Goal: Transaction & Acquisition: Purchase product/service

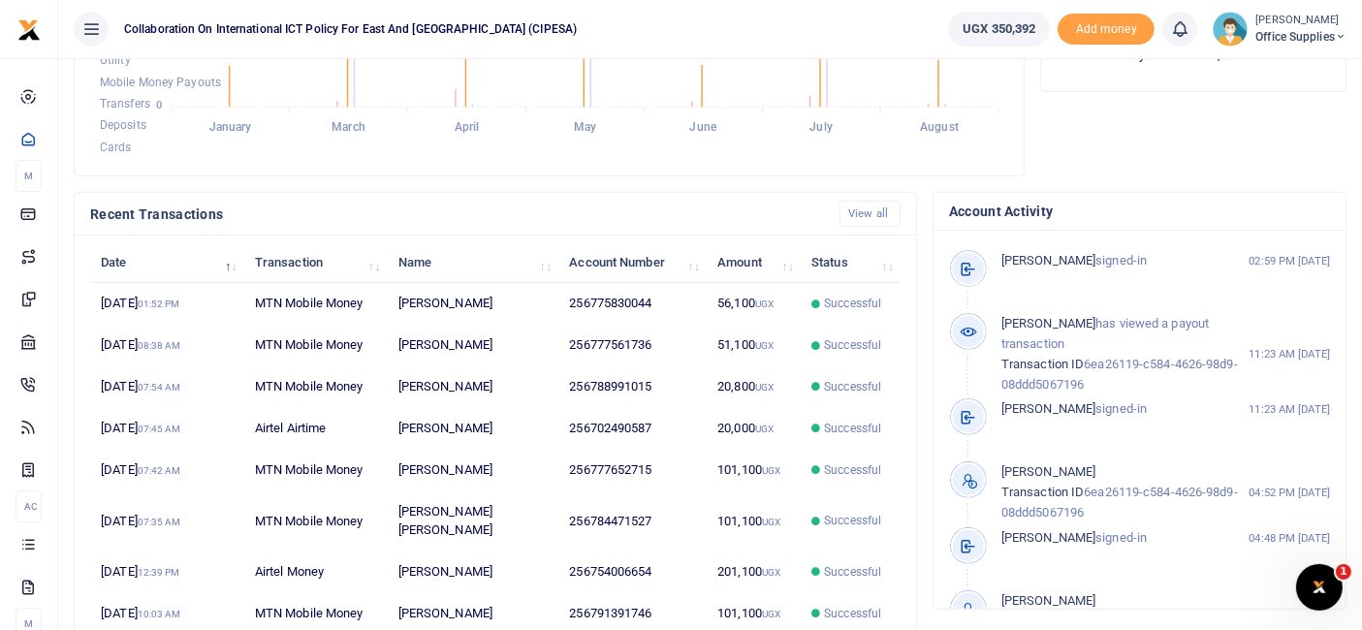
scroll to position [523, 0]
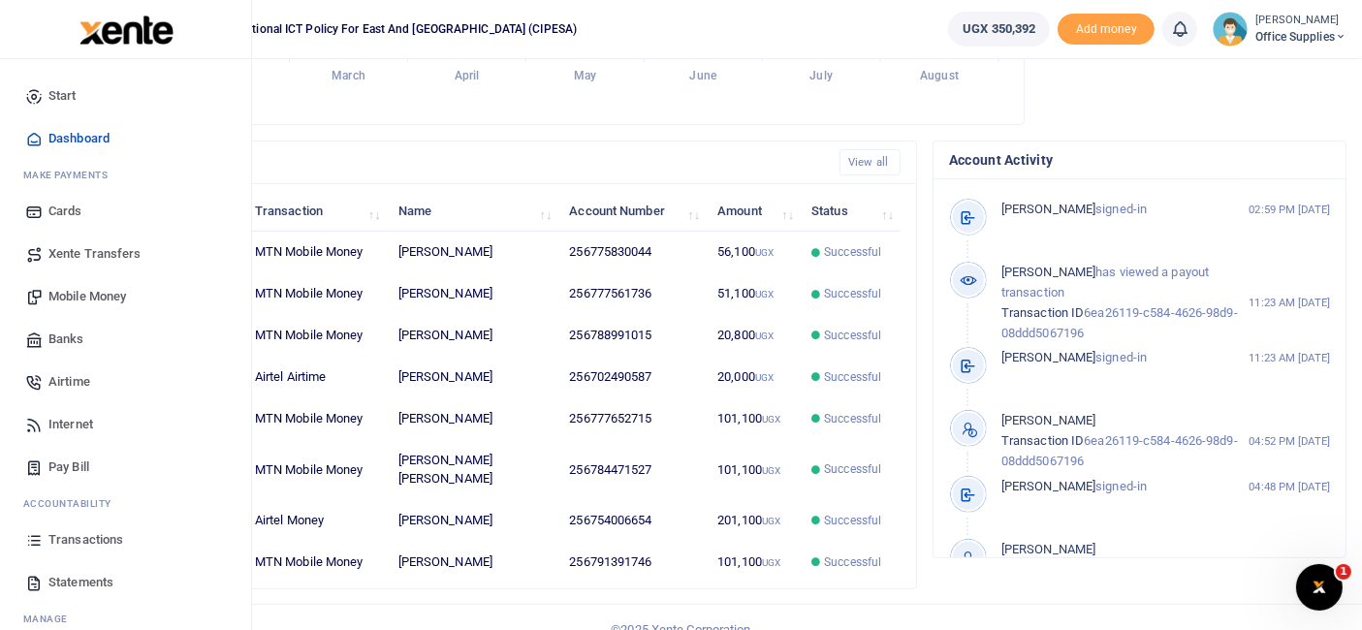
click at [100, 538] on span "Transactions" at bounding box center [85, 539] width 75 height 19
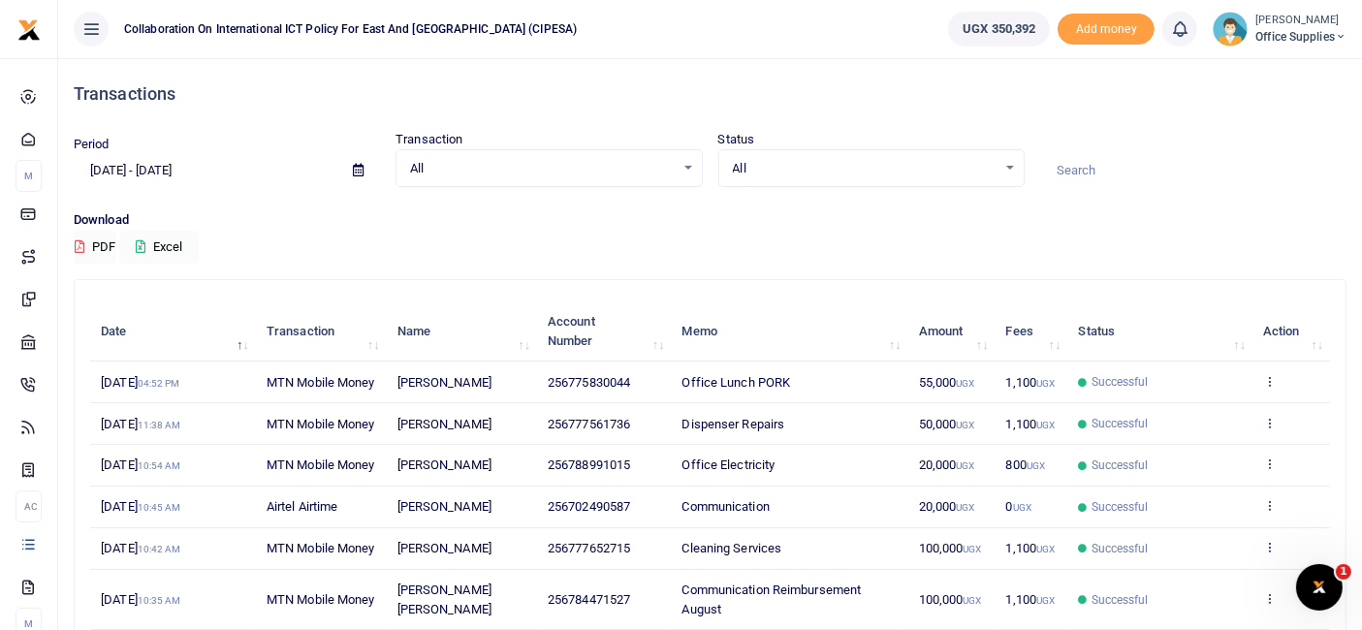
click at [354, 166] on icon at bounding box center [358, 170] width 11 height 13
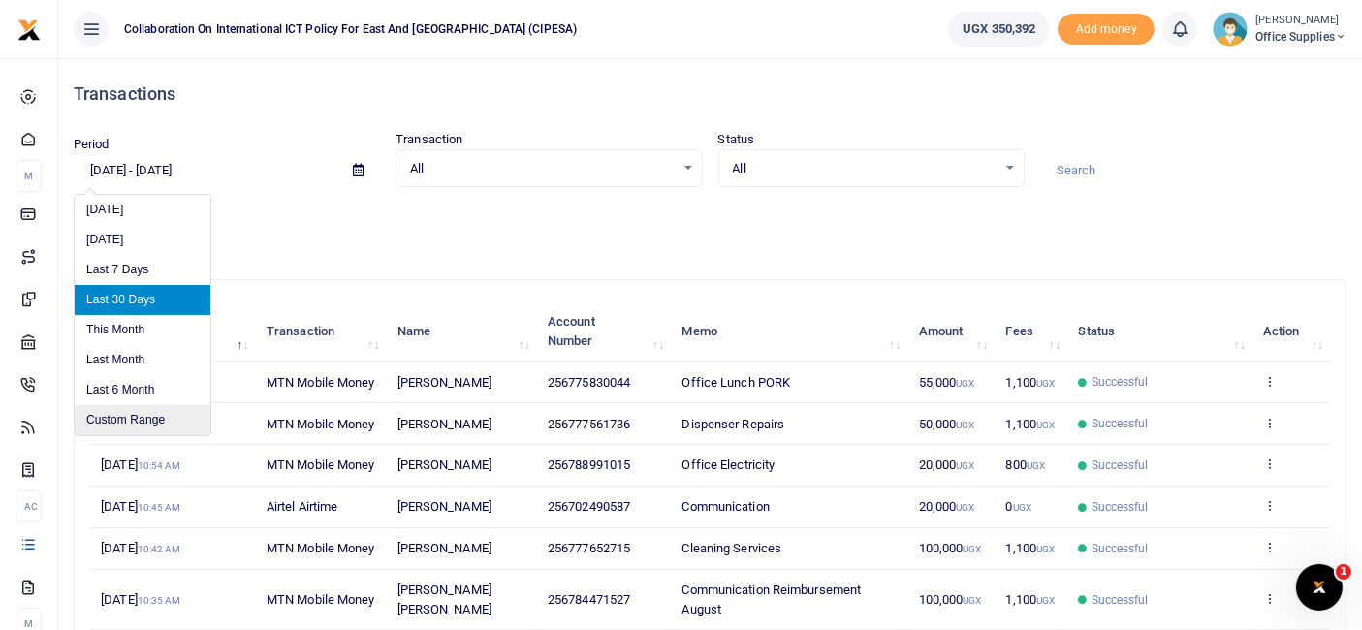
click at [135, 421] on li "Custom Range" at bounding box center [143, 420] width 136 height 30
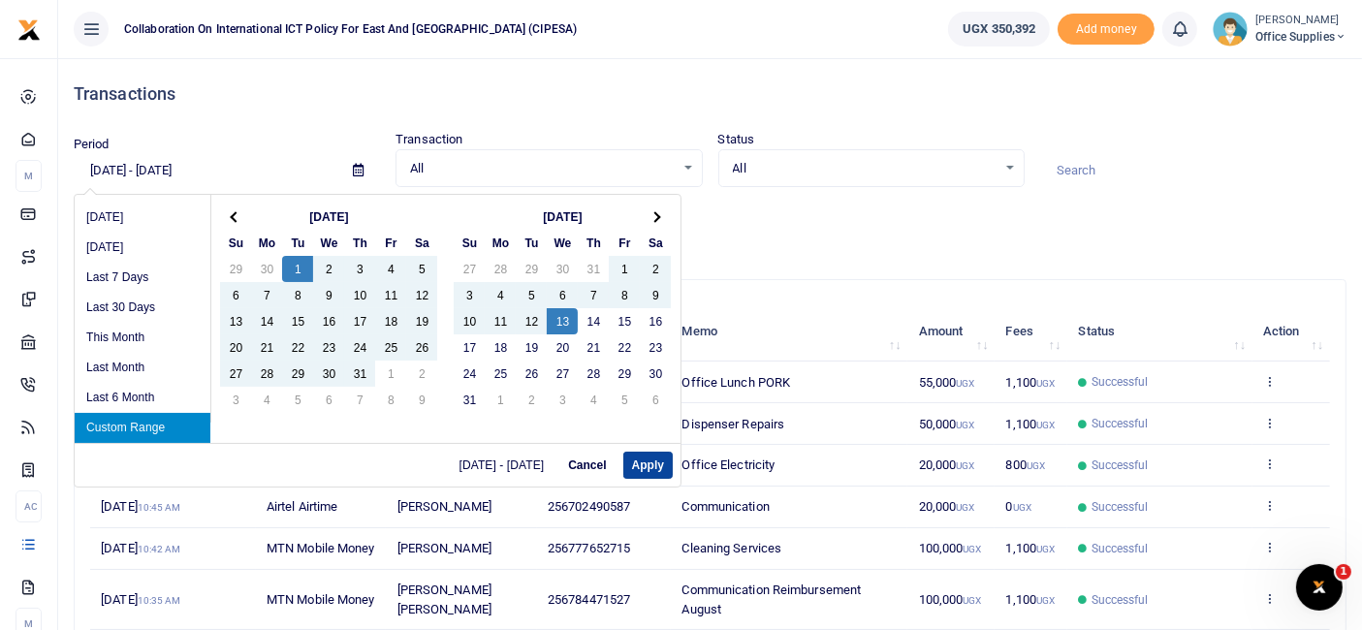
click at [648, 458] on button "Apply" at bounding box center [647, 465] width 49 height 27
type input "07/01/2025 - 08/13/2025"
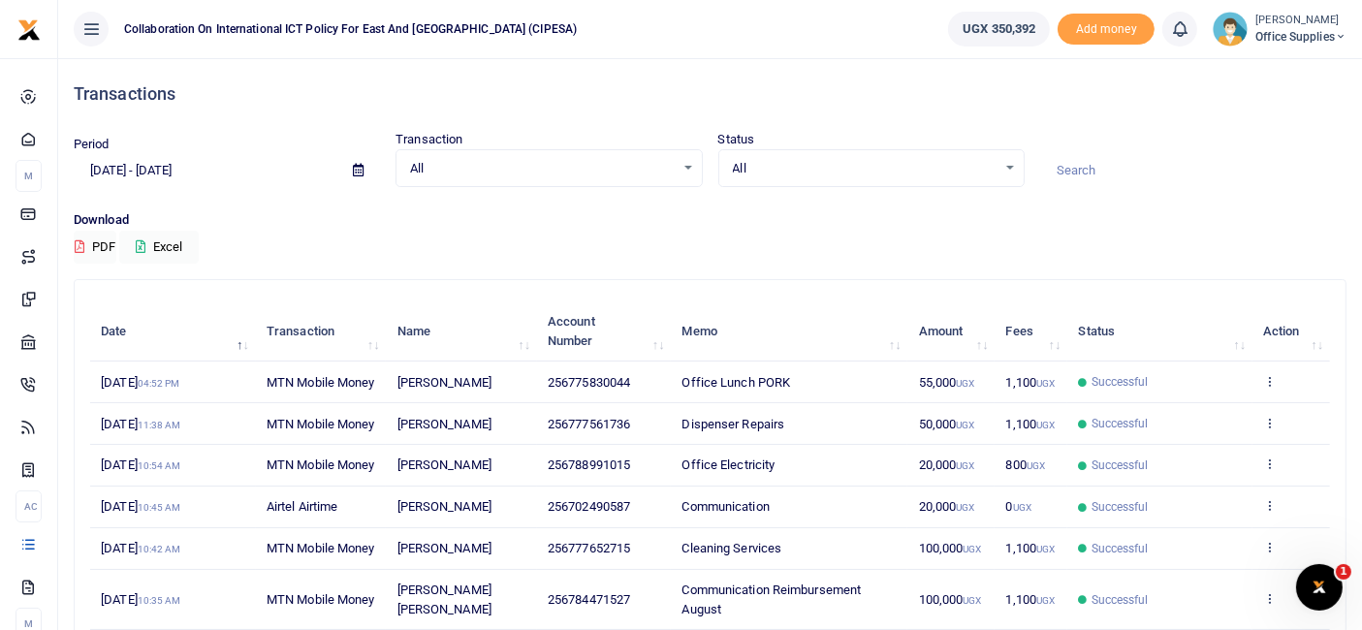
scroll to position [407, 0]
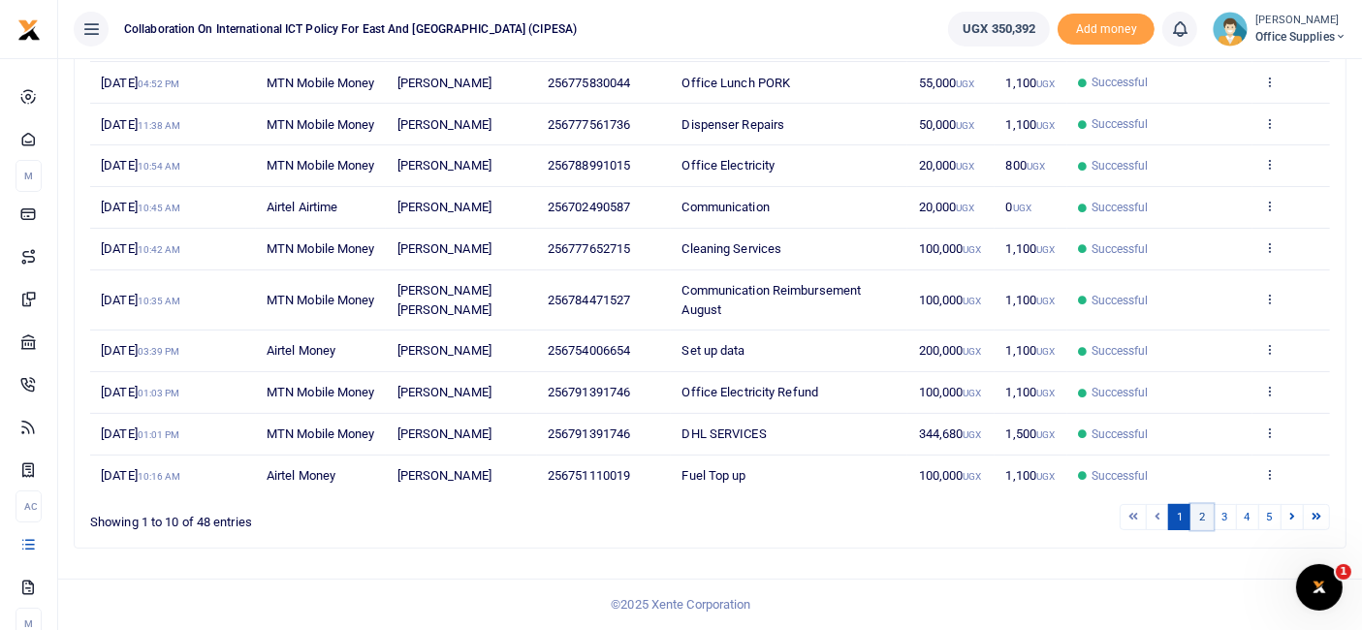
click at [1198, 520] on link "2" at bounding box center [1202, 517] width 23 height 26
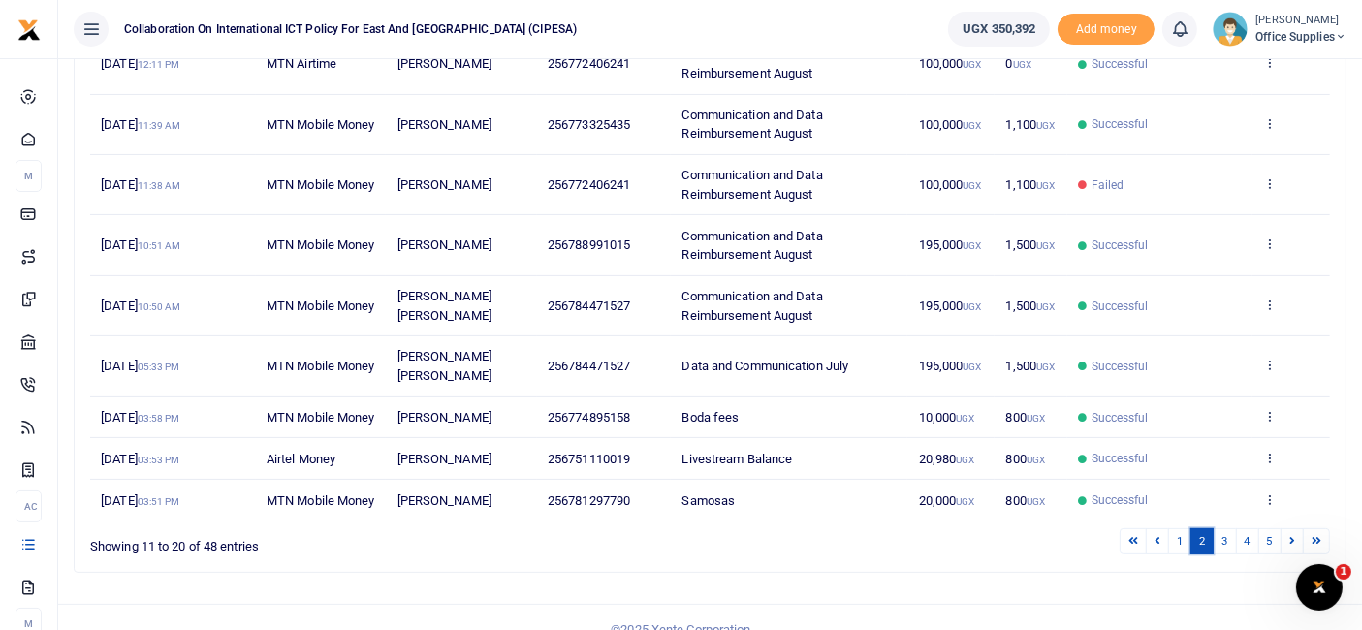
scroll to position [0, 0]
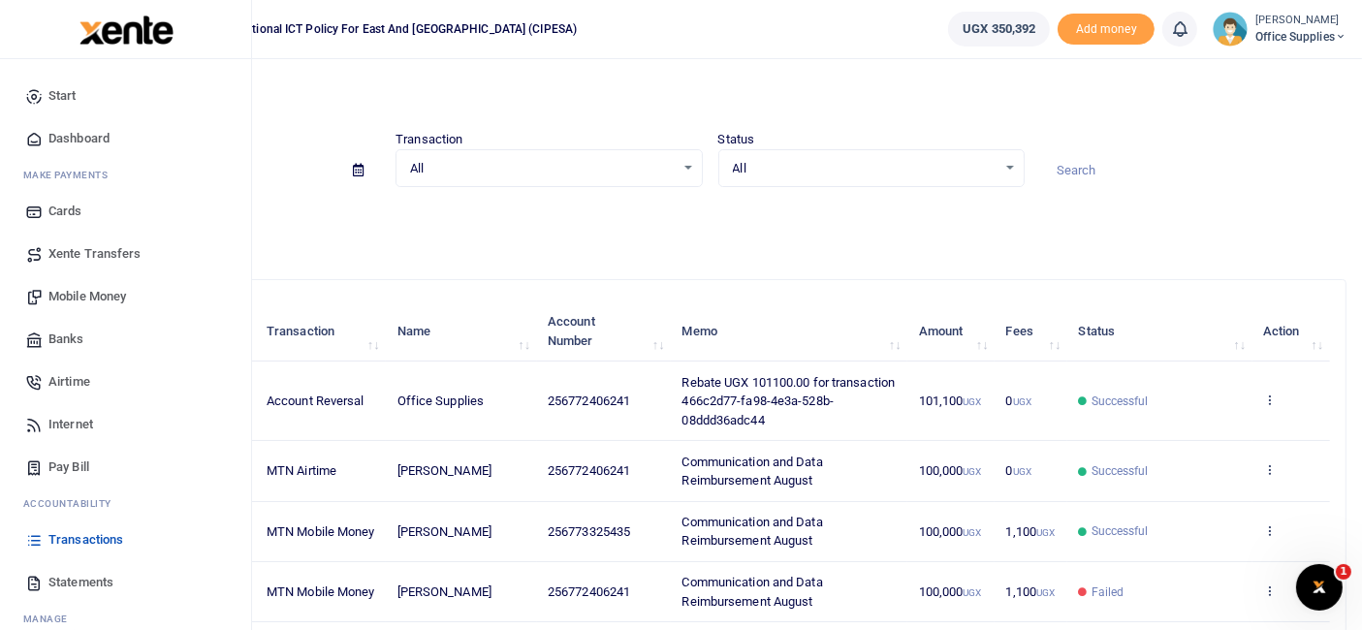
click at [117, 298] on span "Mobile Money" at bounding box center [87, 296] width 78 height 19
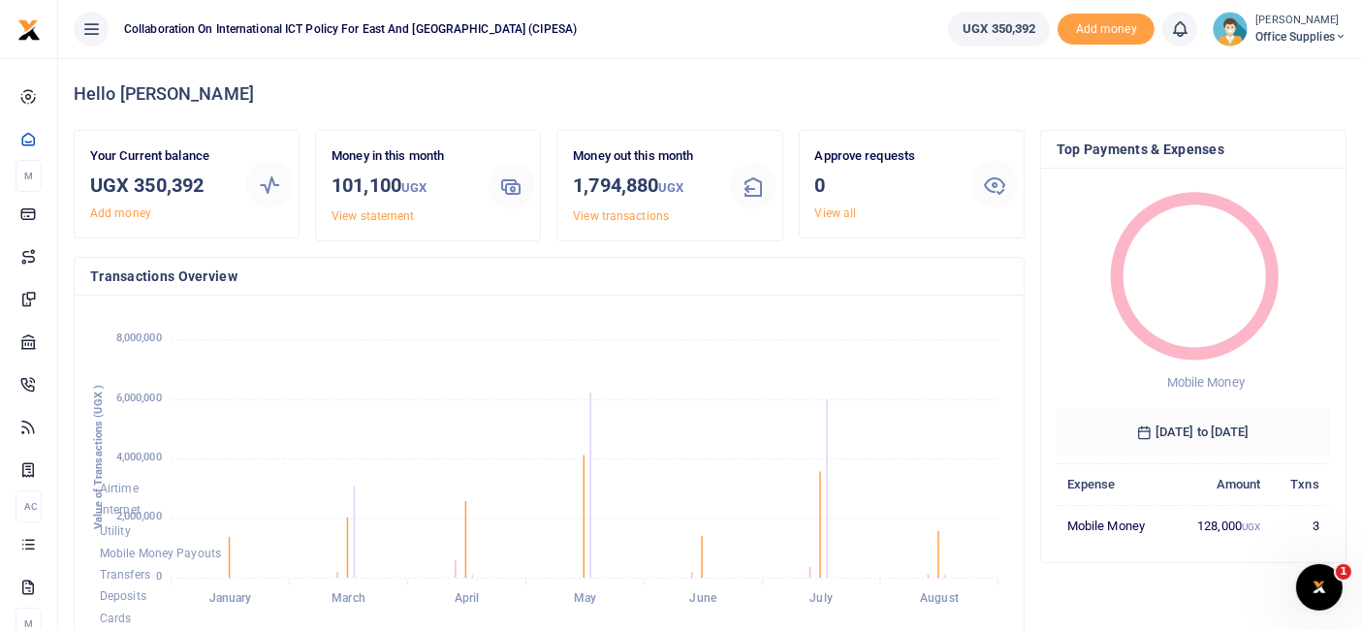
scroll to position [168, 0]
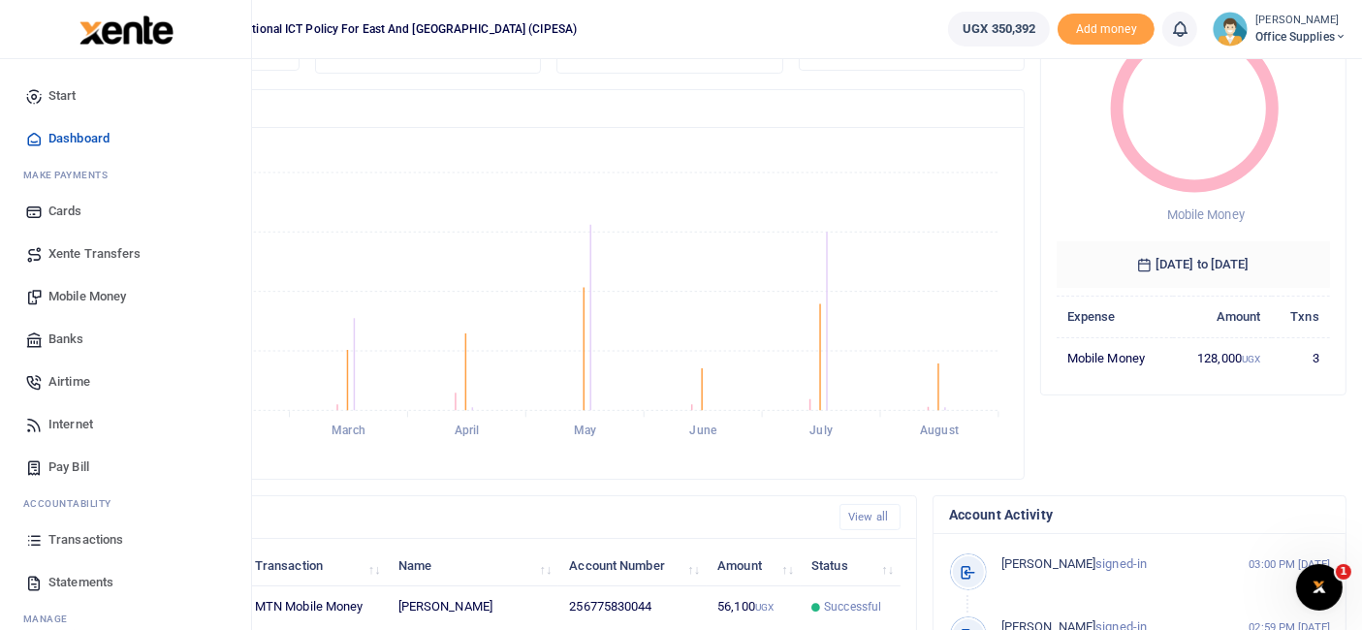
click at [90, 297] on span "Mobile Money" at bounding box center [87, 296] width 78 height 19
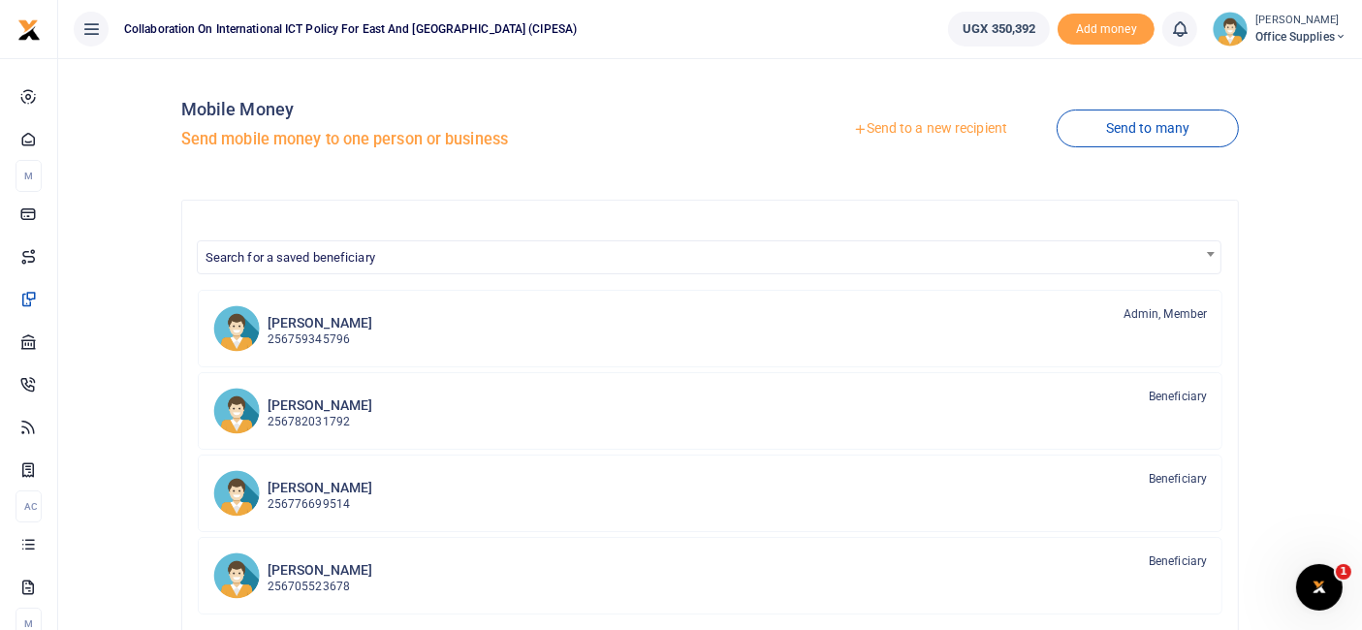
click at [910, 129] on link "Send to a new recipient" at bounding box center [930, 128] width 253 height 35
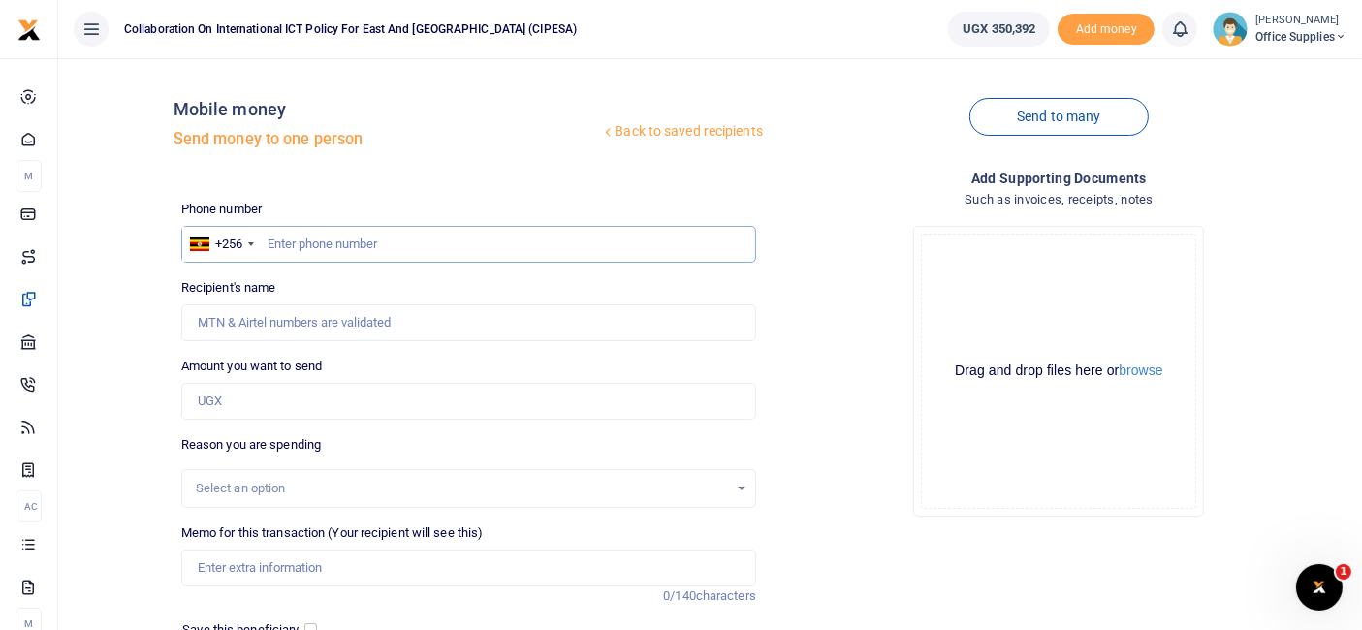
click at [332, 244] on input "text" at bounding box center [468, 244] width 575 height 37
type input "0751110019"
type input "Kimalanku Ssempala"
type input "0751110019"
click at [284, 398] on input "Amount you want to send" at bounding box center [468, 401] width 575 height 37
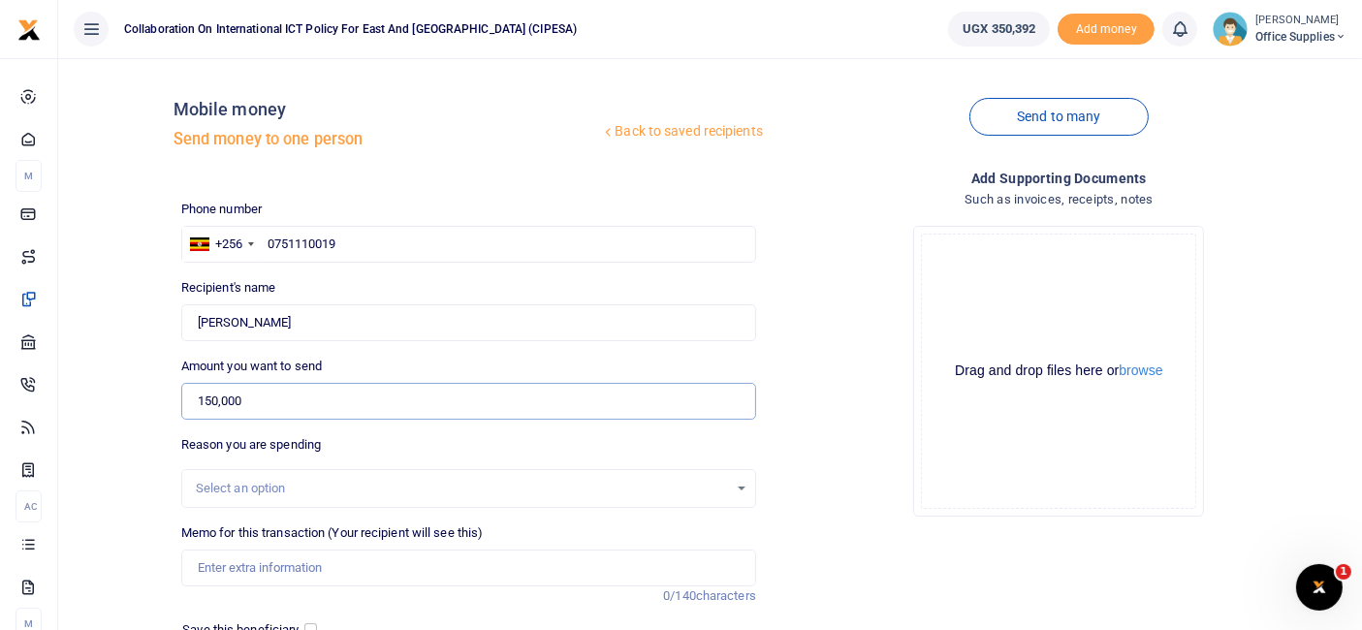
scroll to position [207, 0]
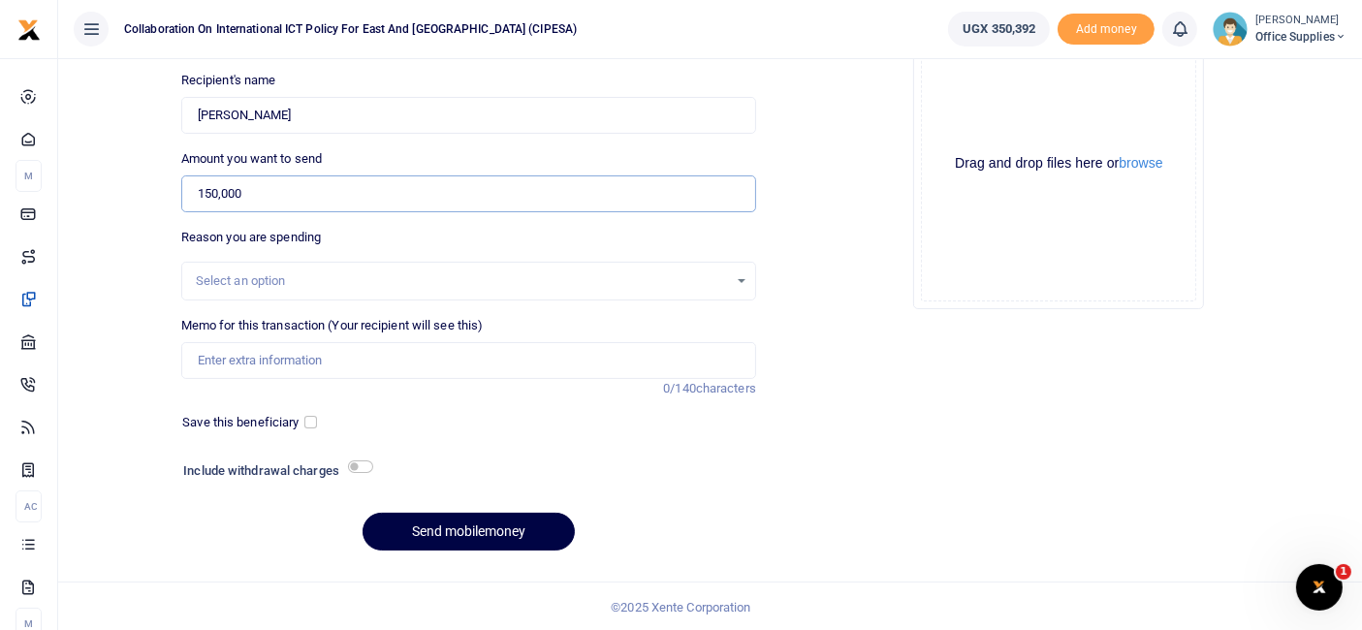
type input "150,000"
click at [723, 275] on div "Select an option" at bounding box center [462, 280] width 532 height 19
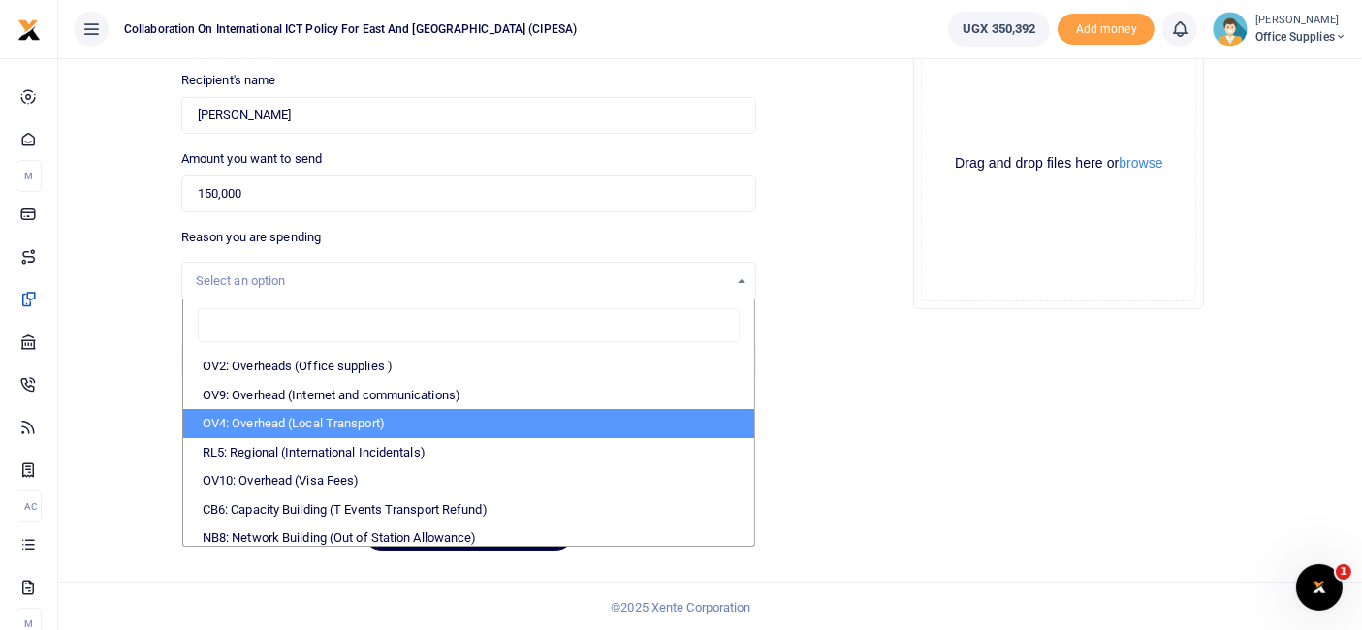
click at [407, 423] on li "OV4: Overhead (Local Transport)" at bounding box center [468, 423] width 571 height 29
select select "75"
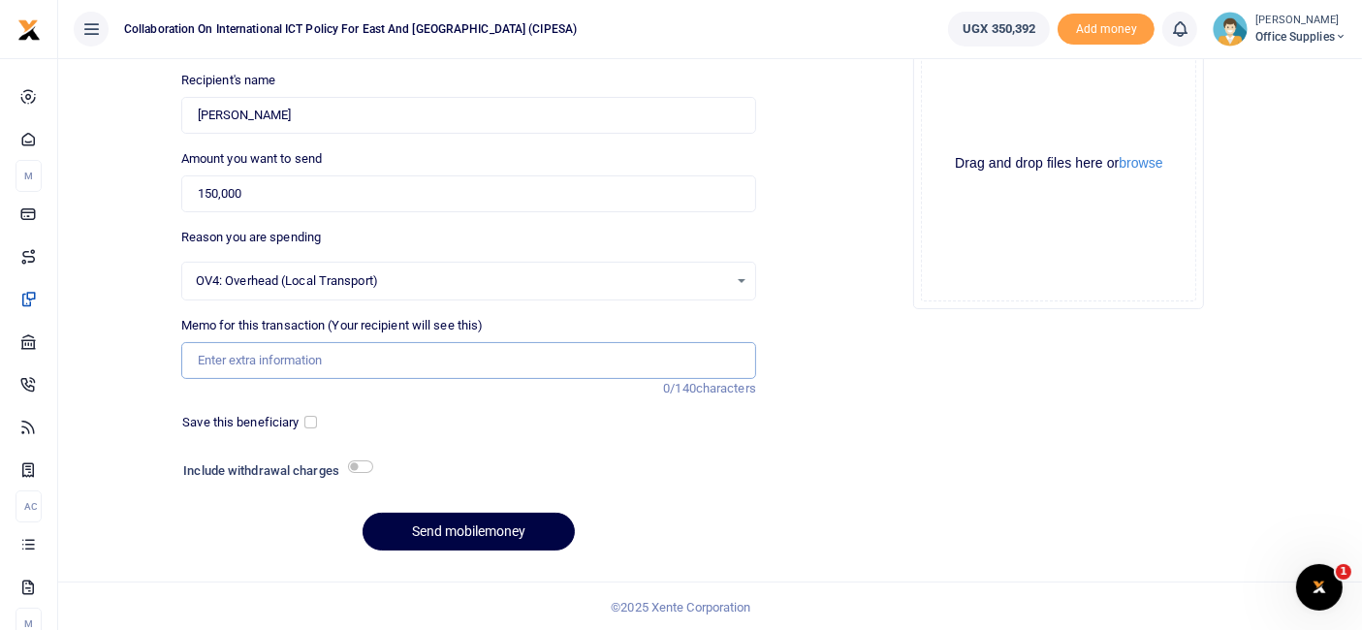
click at [300, 359] on input "Memo for this transaction (Your recipient will see this)" at bounding box center [468, 360] width 575 height 37
type input "Fuel Reload"
click at [312, 431] on div "Save this beneficiary" at bounding box center [461, 423] width 590 height 21
click at [312, 422] on input "checkbox" at bounding box center [310, 422] width 13 height 13
checkbox input "true"
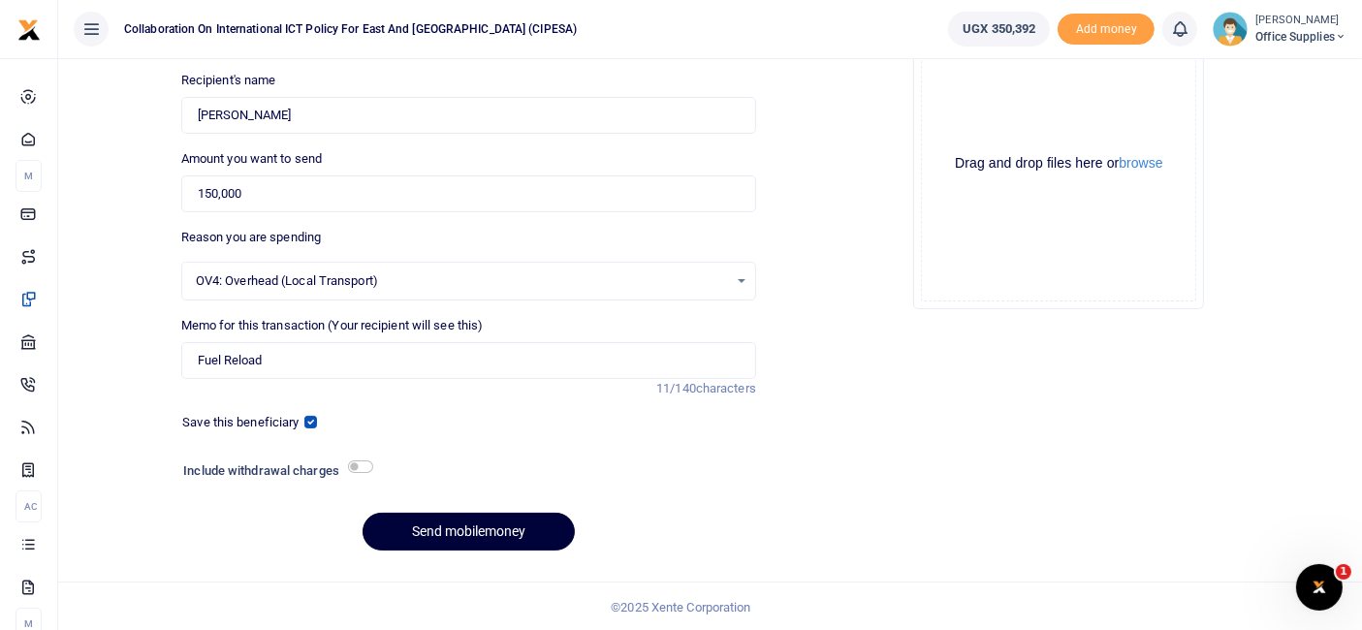
click at [518, 526] on button "Send mobilemoney" at bounding box center [469, 532] width 212 height 38
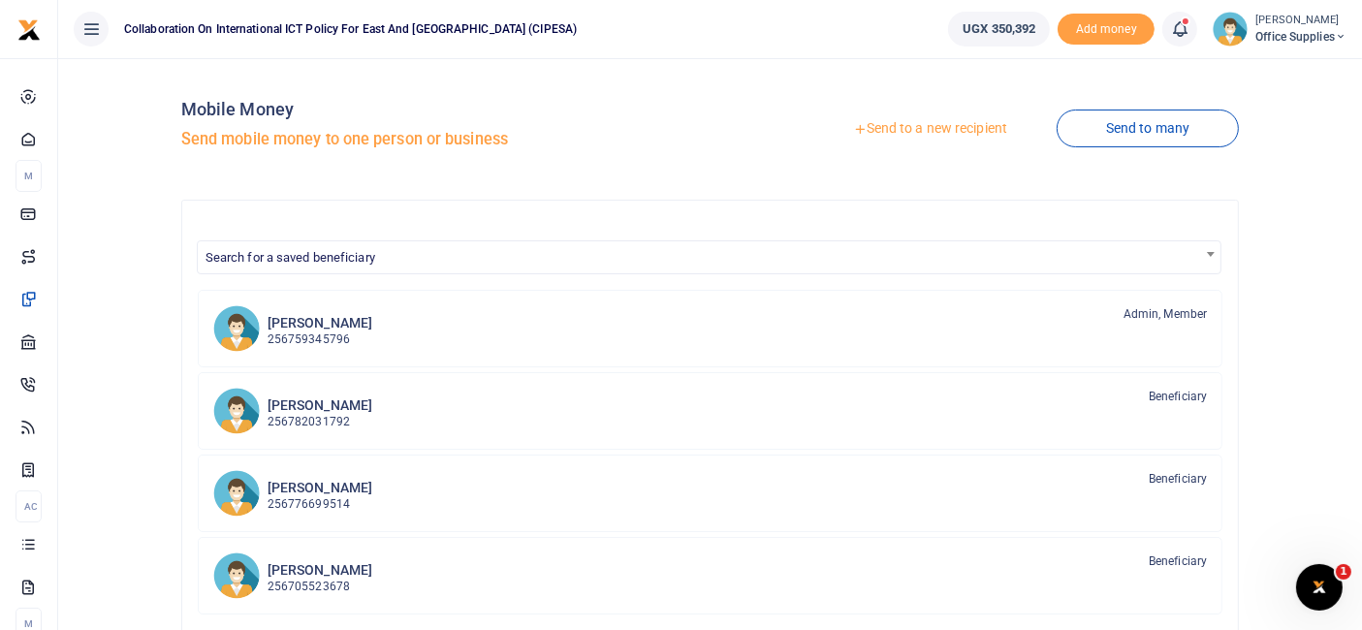
click at [968, 120] on link "Send to a new recipient" at bounding box center [930, 128] width 253 height 35
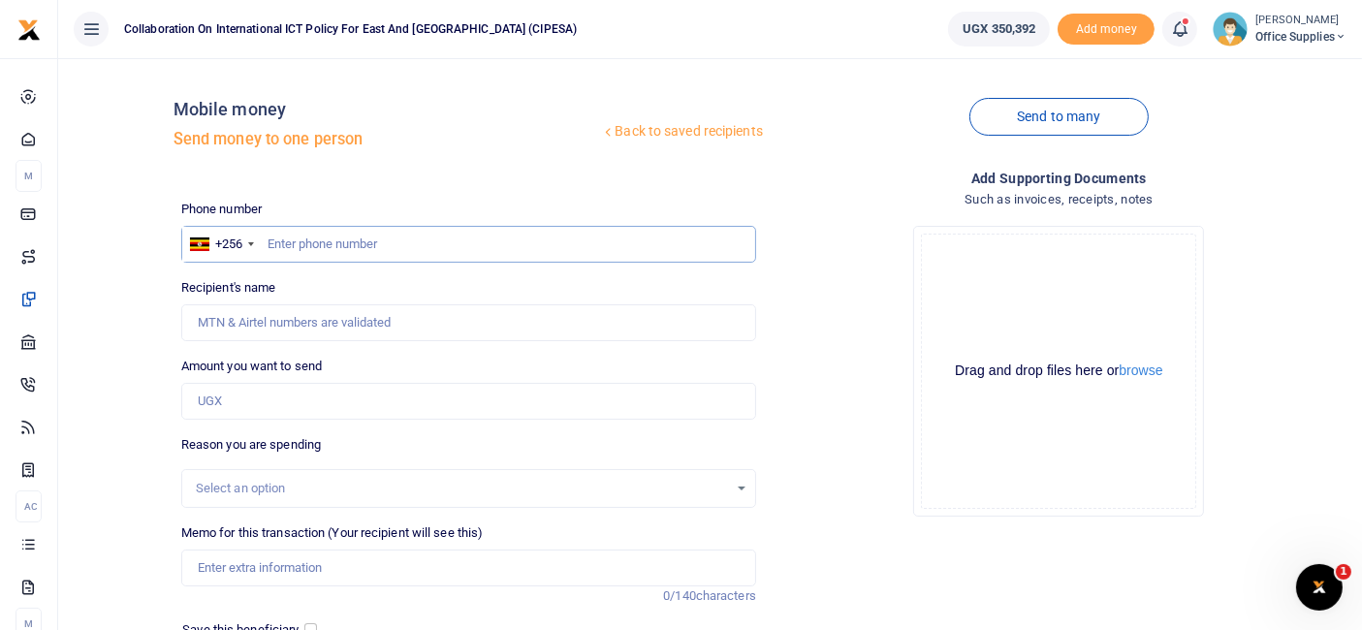
click at [340, 245] on input "text" at bounding box center [468, 244] width 575 height 37
type input "0783343966"
type input "[PERSON_NAME]"
type input "0783343966"
click at [257, 392] on input "Amount you want to send" at bounding box center [468, 401] width 575 height 37
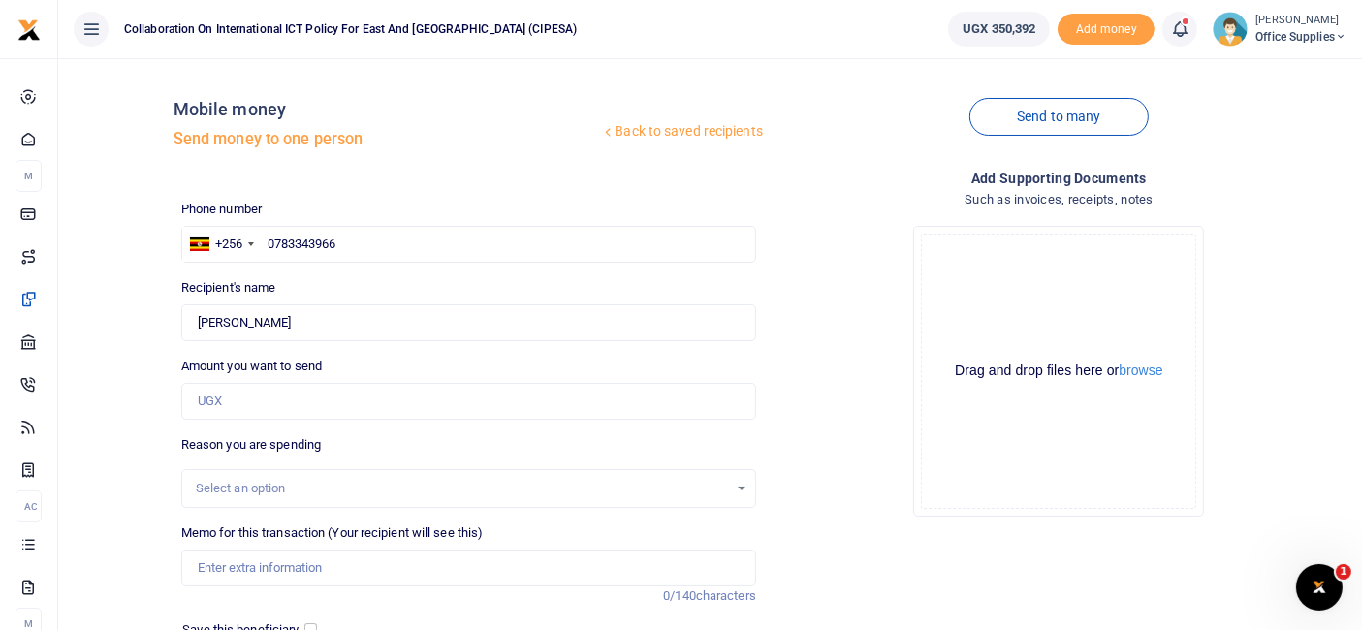
click at [1294, 134] on div "Send to many" at bounding box center [1059, 129] width 590 height 111
click at [1180, 26] on icon at bounding box center [1179, 28] width 19 height 21
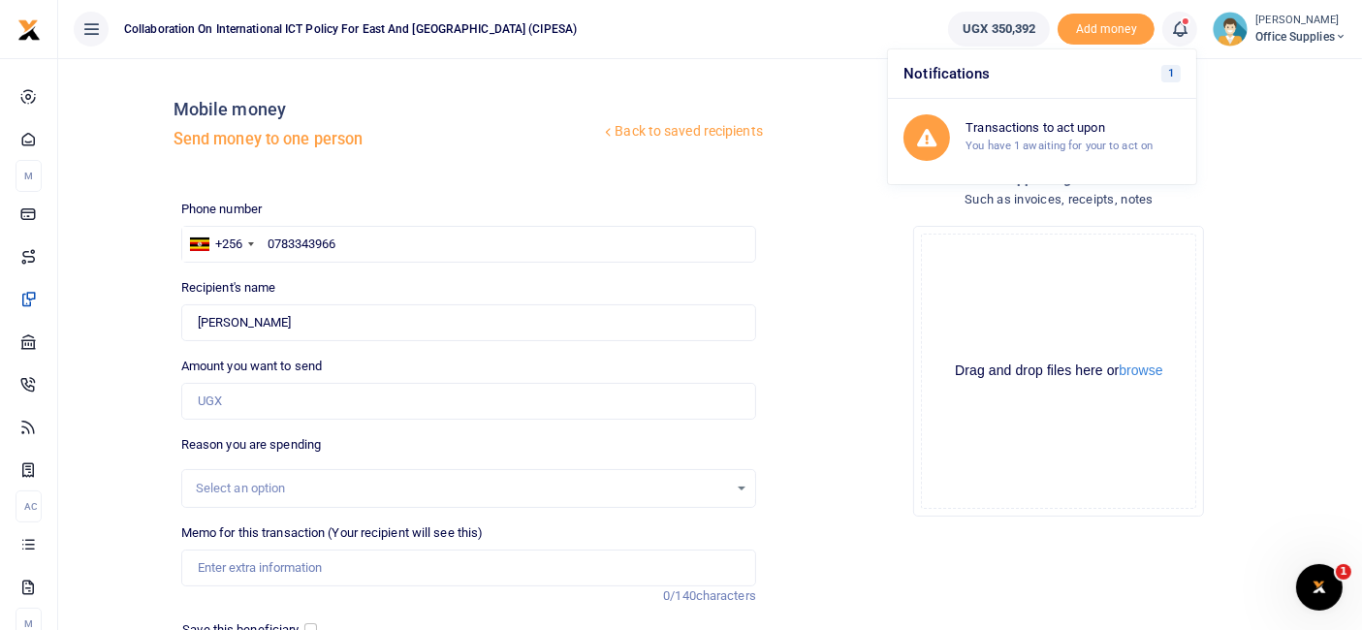
click at [1297, 144] on div "Send to many" at bounding box center [1059, 129] width 590 height 111
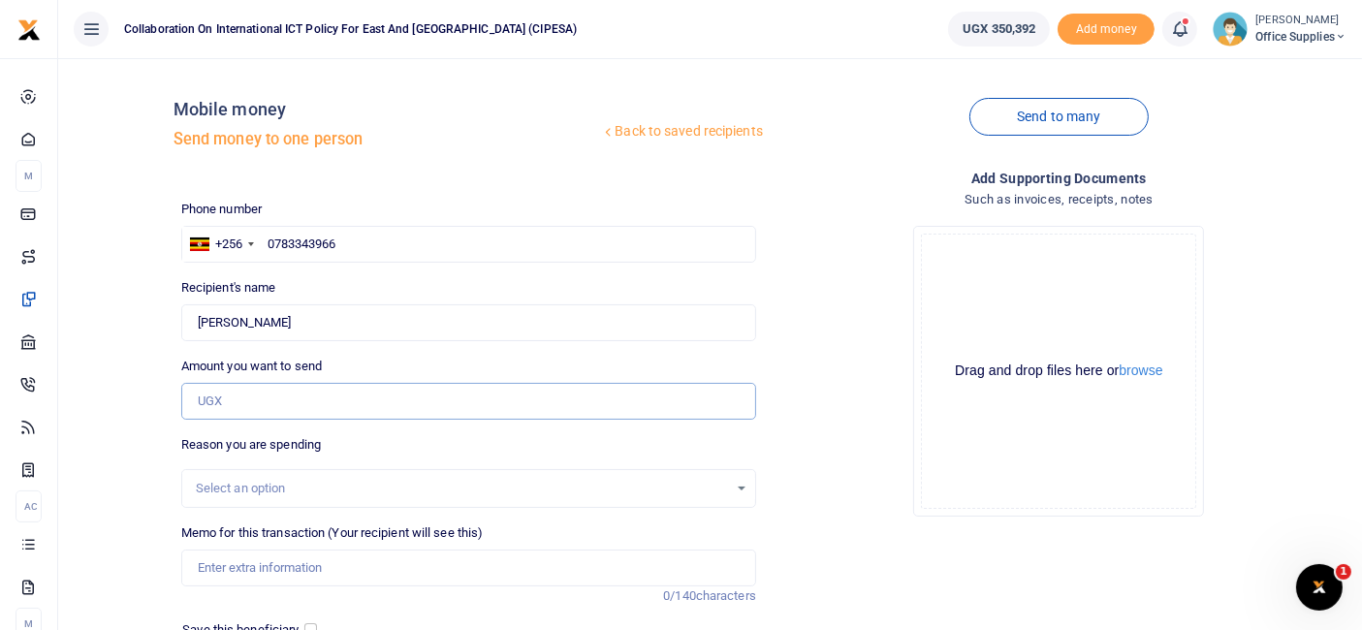
click at [266, 395] on input "Amount you want to send" at bounding box center [468, 401] width 575 height 37
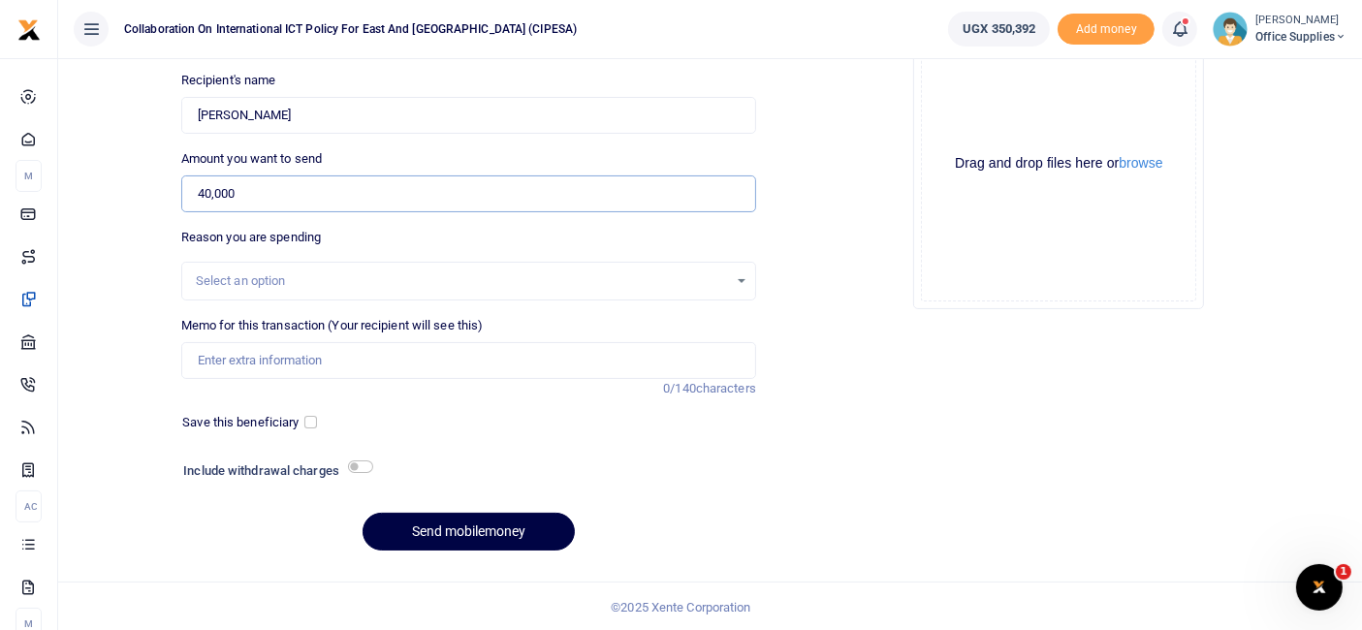
type input "40,000"
click at [735, 272] on div "Select an option" at bounding box center [468, 281] width 573 height 21
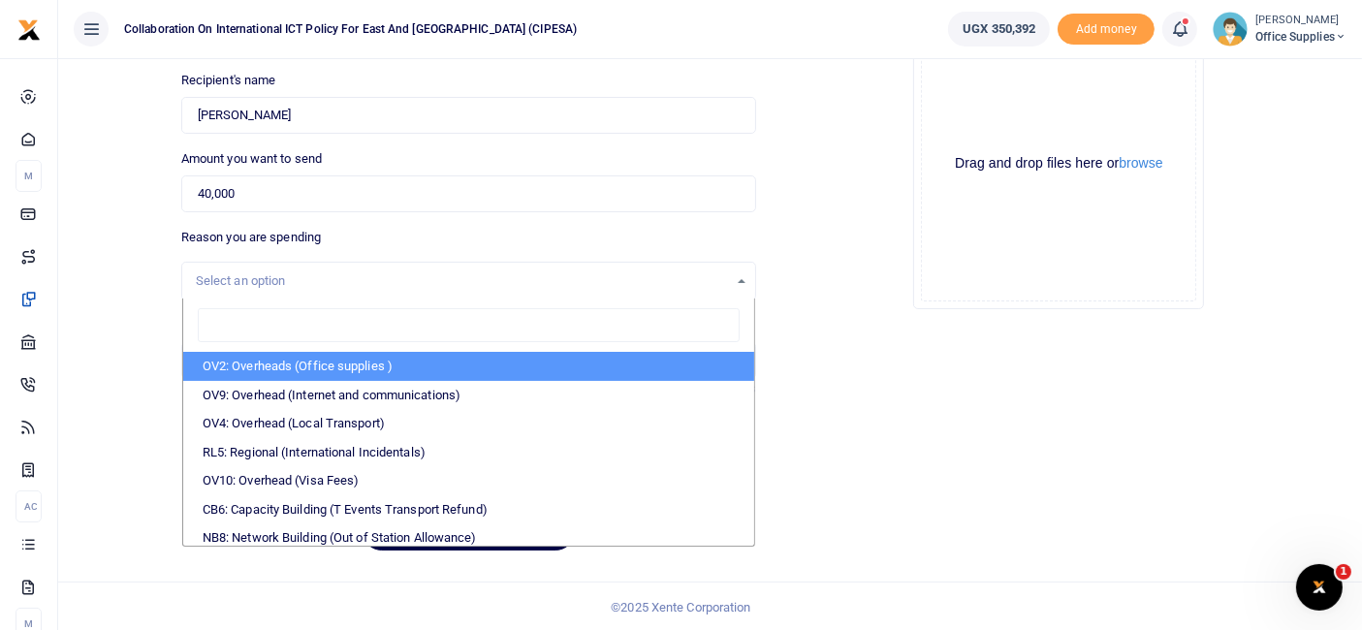
click at [311, 356] on li "OV2: Overheads (Office supplies )" at bounding box center [468, 366] width 571 height 29
select select "45"
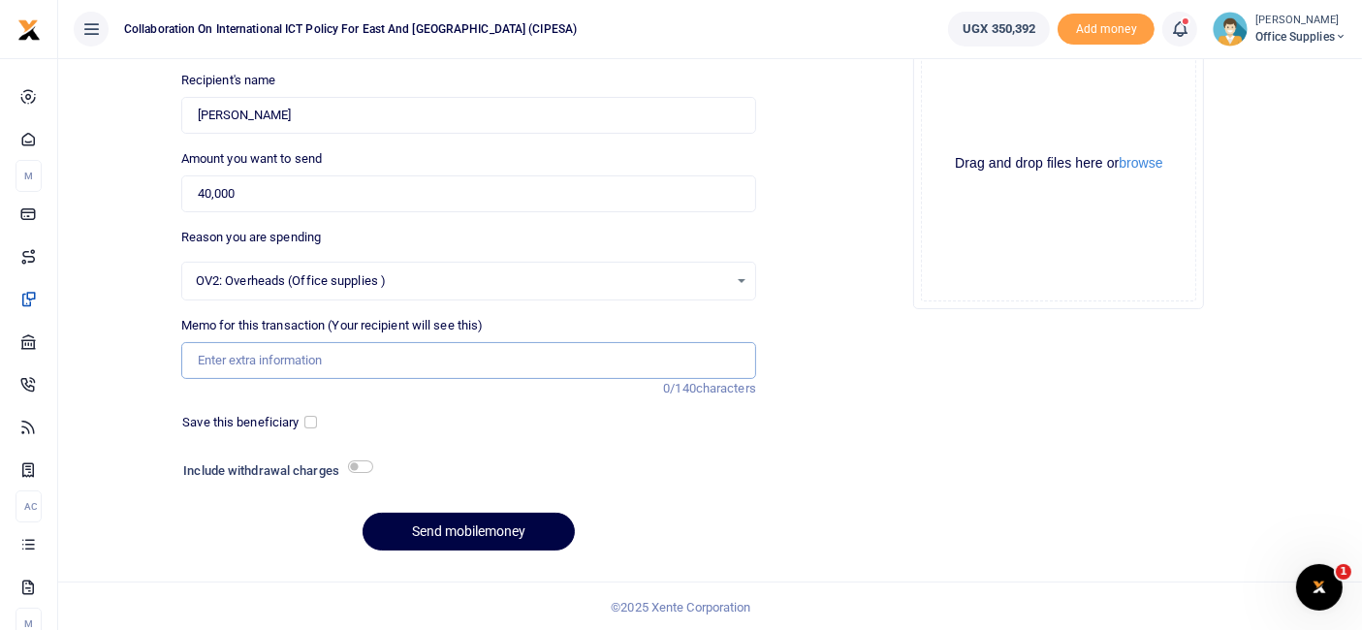
click at [266, 362] on input "Memo for this transaction (Your recipient will see this)" at bounding box center [468, 360] width 575 height 37
type input "Garbage Collection"
click at [315, 423] on input "checkbox" at bounding box center [310, 422] width 13 height 13
checkbox input "true"
click at [482, 530] on button "Send mobilemoney" at bounding box center [469, 532] width 212 height 38
